Goal: Task Accomplishment & Management: Manage account settings

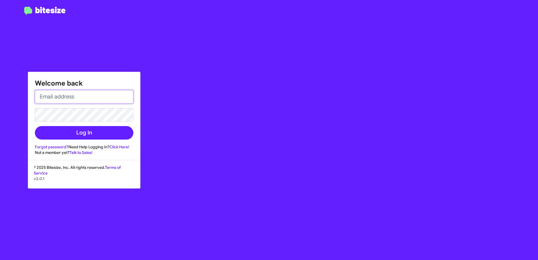
click at [96, 93] on input "email" at bounding box center [84, 97] width 99 height 14
type input "[EMAIL_ADDRESS][PERSON_NAME][DOMAIN_NAME]"
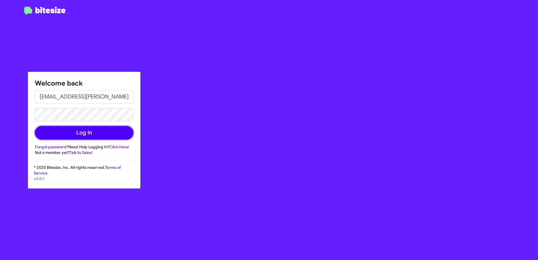
click at [74, 131] on button "Log In" at bounding box center [84, 133] width 99 height 14
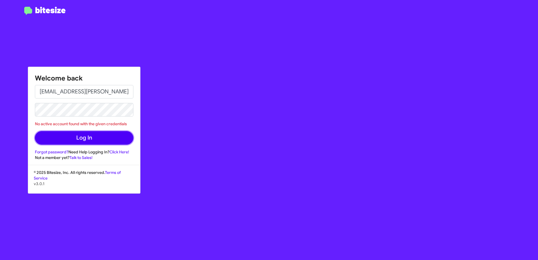
click at [87, 137] on button "Log In" at bounding box center [84, 138] width 99 height 14
click at [106, 140] on button "Log In" at bounding box center [84, 138] width 99 height 14
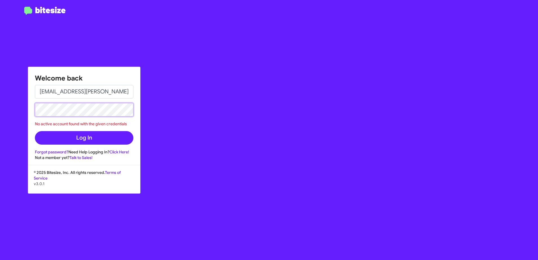
click at [35, 131] on button "Log In" at bounding box center [84, 138] width 99 height 14
click at [0, 92] on html "Welcome back [EMAIL_ADDRESS][PERSON_NAME][DOMAIN_NAME] No active account found …" at bounding box center [269, 130] width 538 height 260
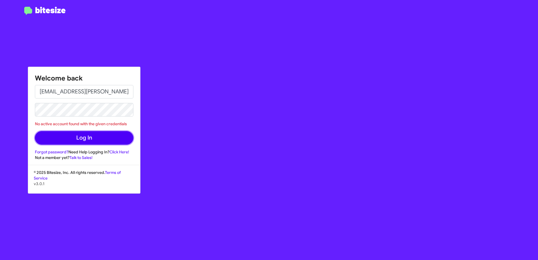
click at [73, 138] on button "Log In" at bounding box center [84, 138] width 99 height 14
click at [109, 138] on button "Log In" at bounding box center [84, 138] width 99 height 14
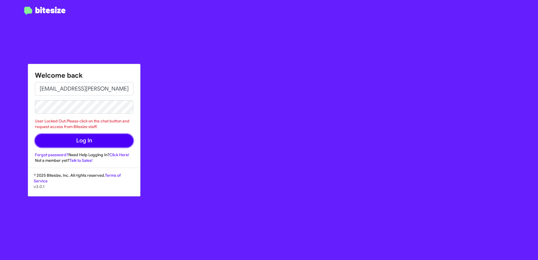
click at [104, 138] on button "Log In" at bounding box center [84, 141] width 99 height 14
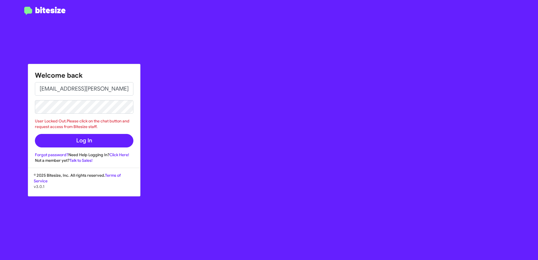
click at [0, 115] on html "Welcome back [EMAIL_ADDRESS][PERSON_NAME][DOMAIN_NAME] User Locked Out.Please c…" at bounding box center [269, 130] width 538 height 260
